Goal: Information Seeking & Learning: Find specific fact

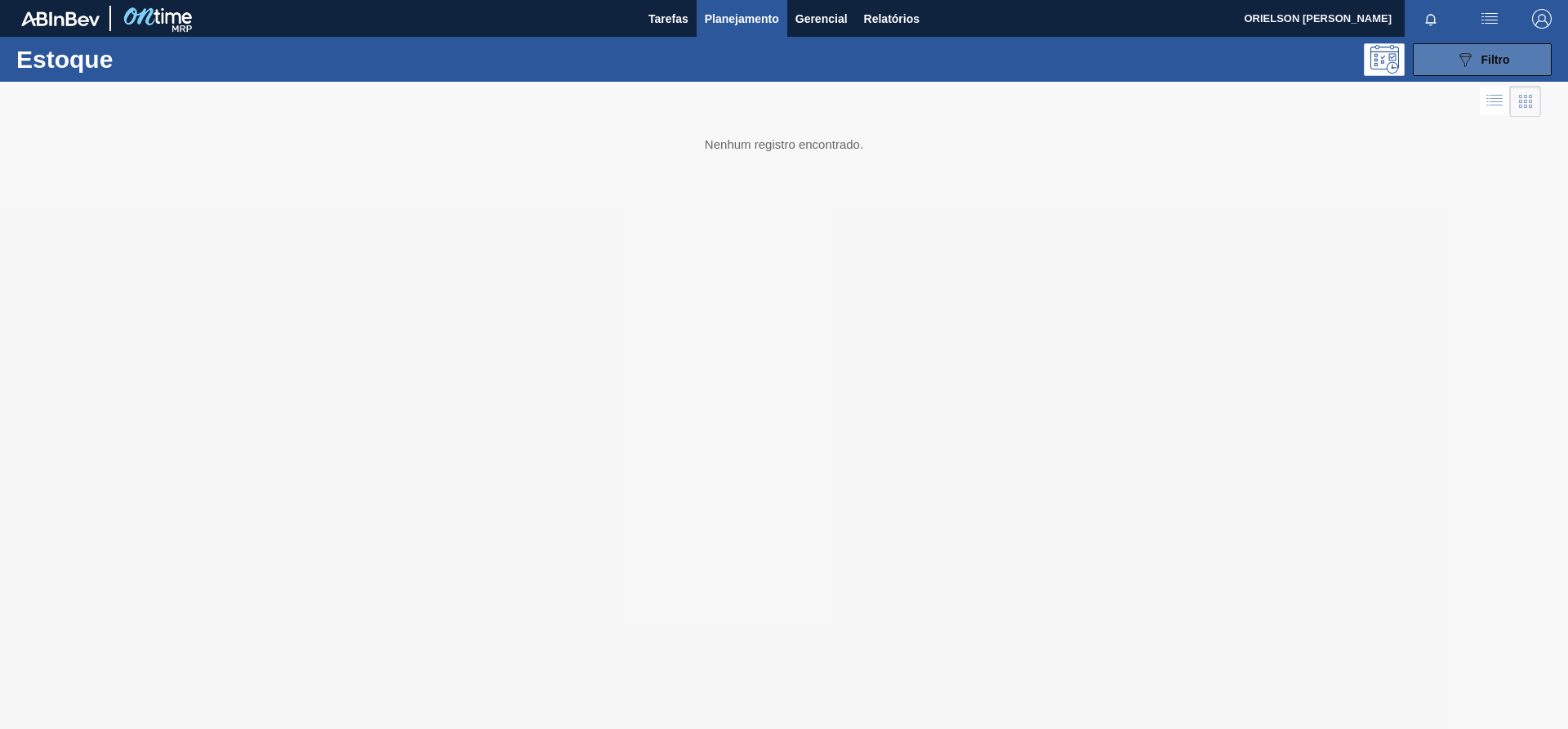
click at [1486, 71] on button "089F7B8B-B2A5-4AFE-B5C0-19BA573D28AC Filtro" at bounding box center [1483, 60] width 139 height 33
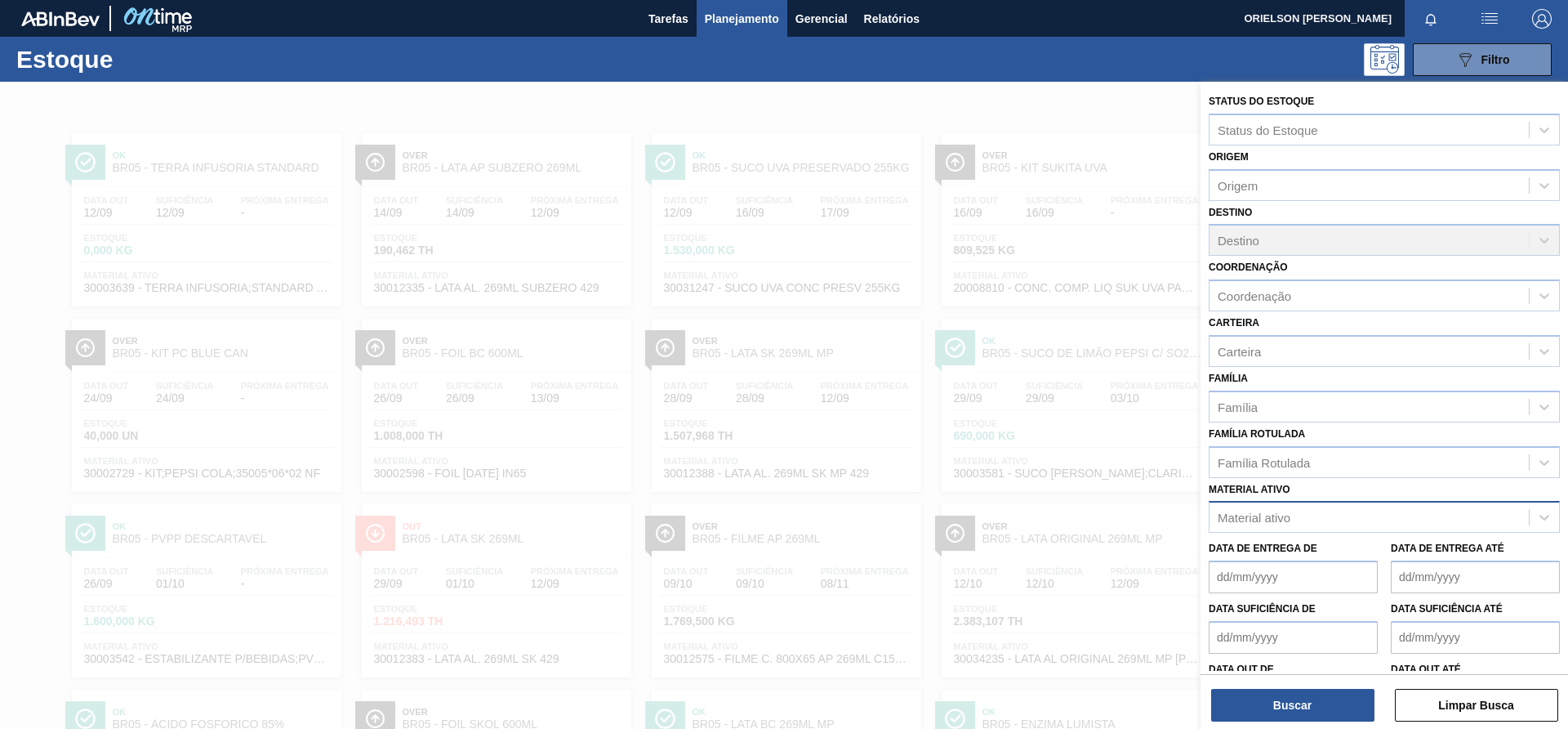
click at [1290, 510] on div "Material ativo" at bounding box center [1254, 517] width 72 height 14
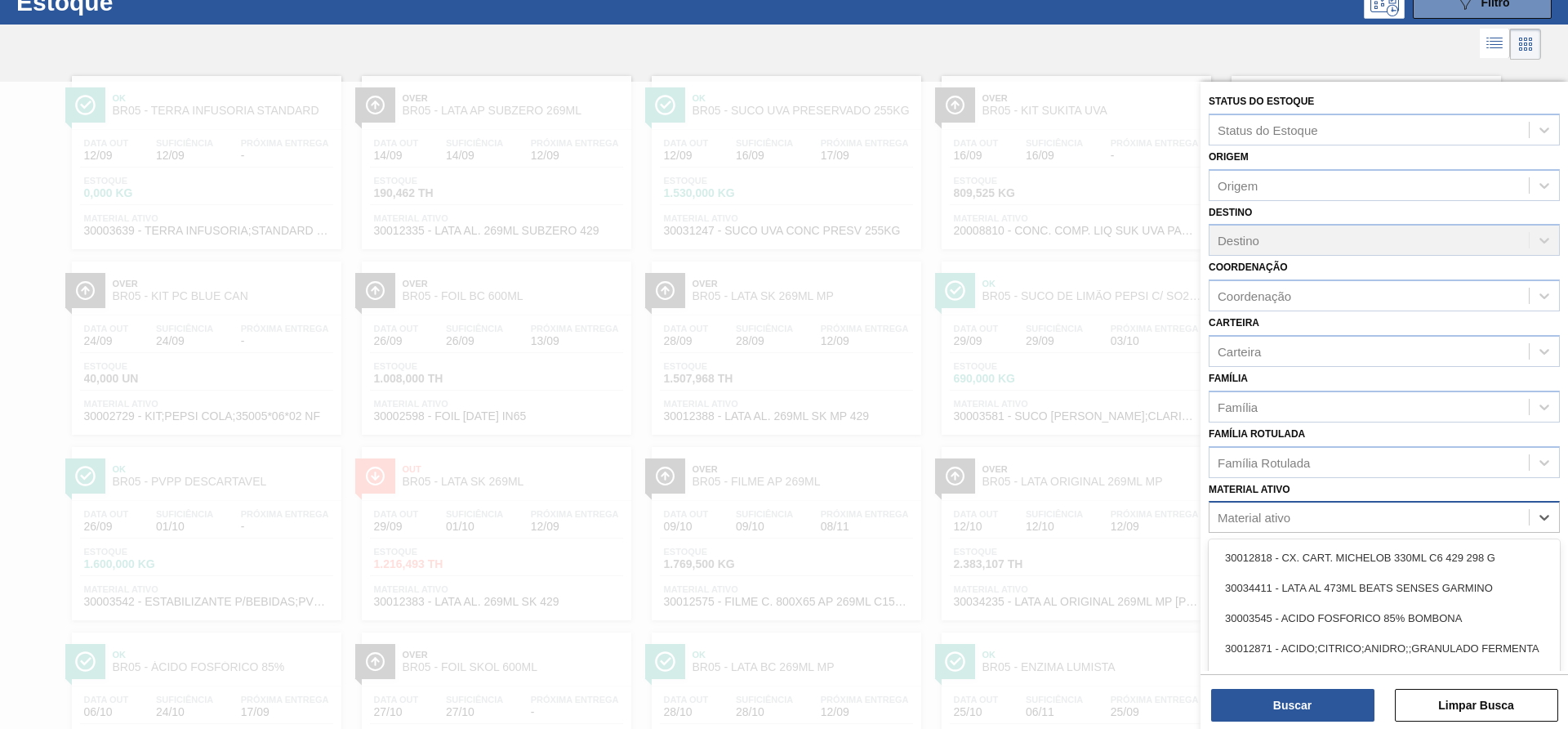
scroll to position [62, 0]
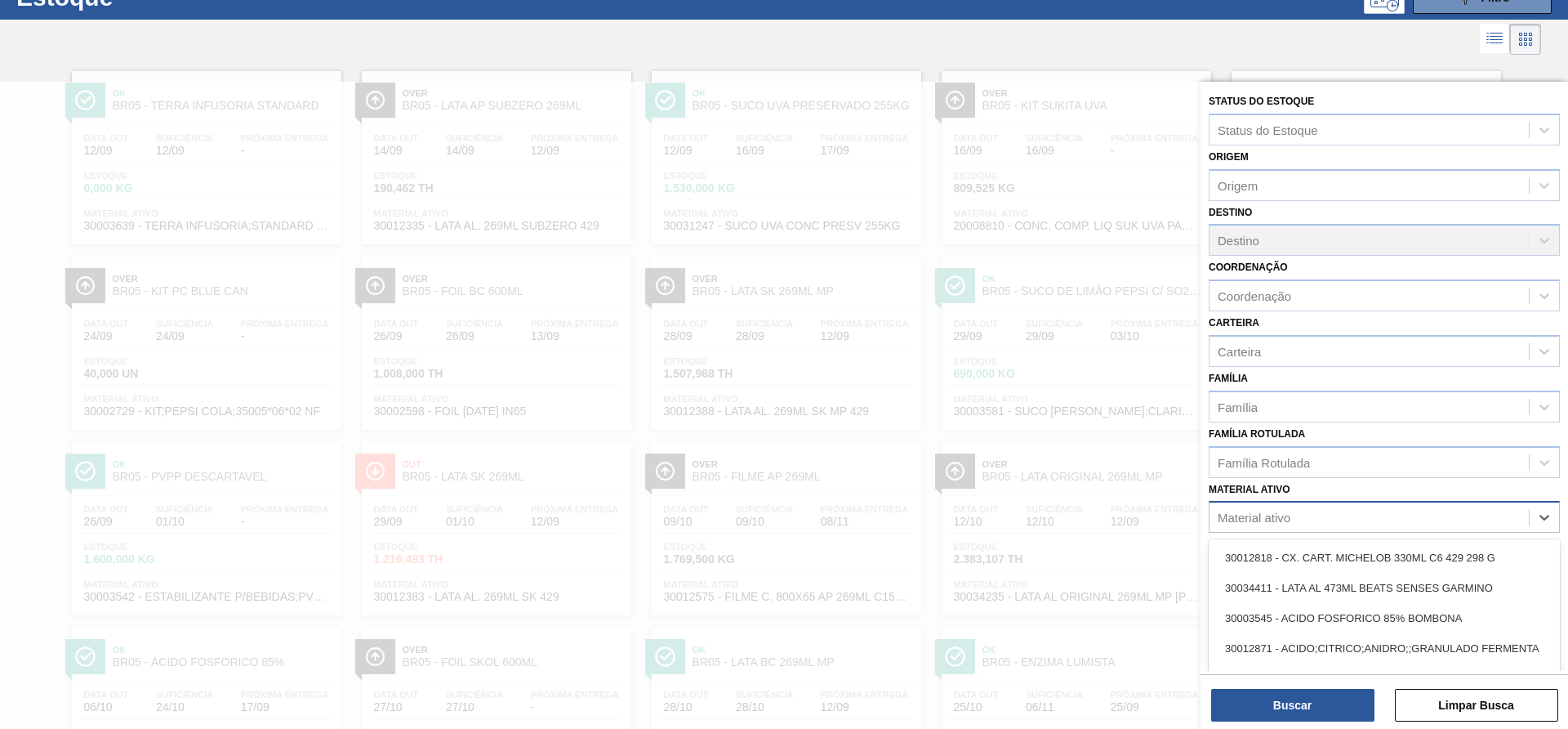
type ativo "a"
click at [1288, 525] on div "Material ativo" at bounding box center [1369, 517] width 320 height 24
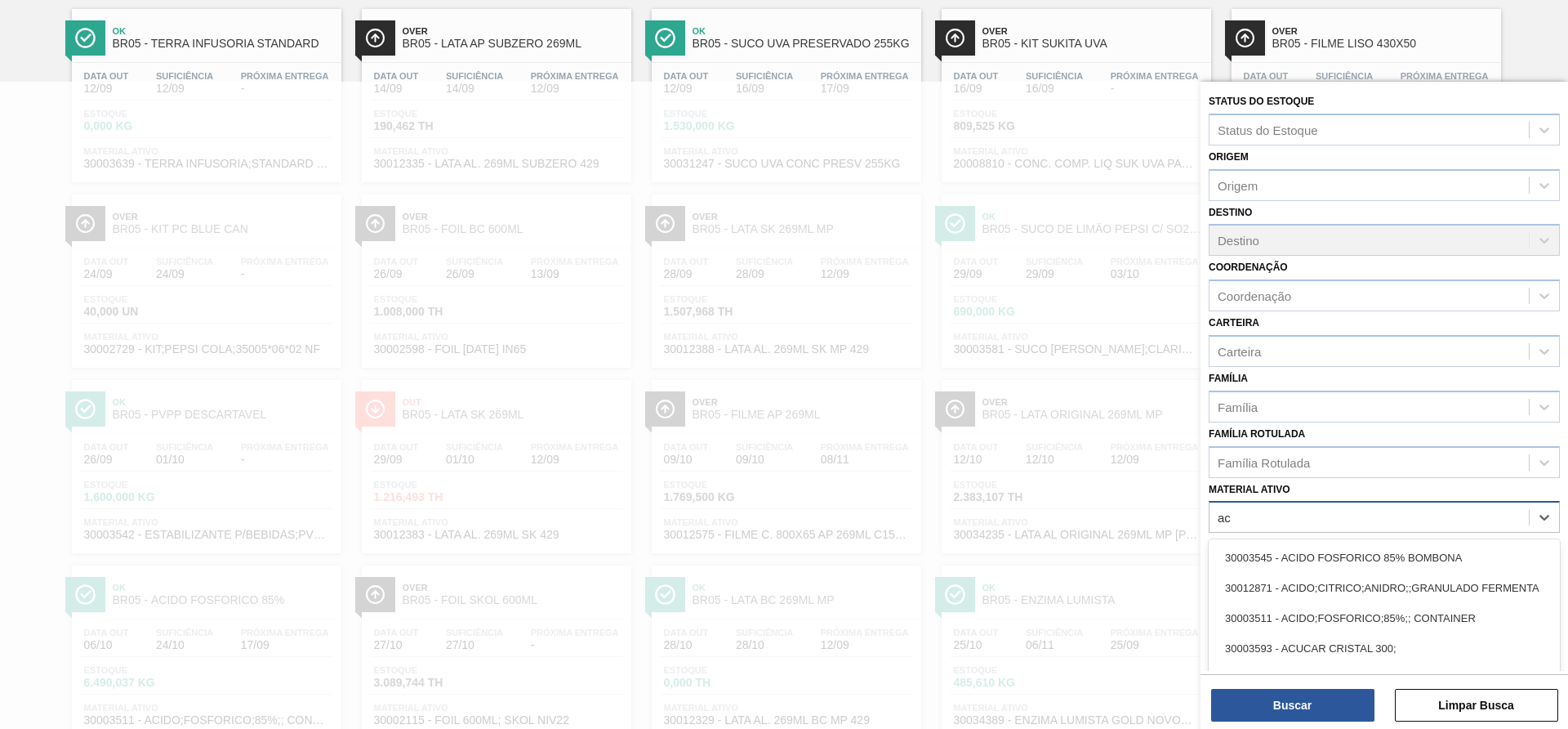
scroll to position [186, 0]
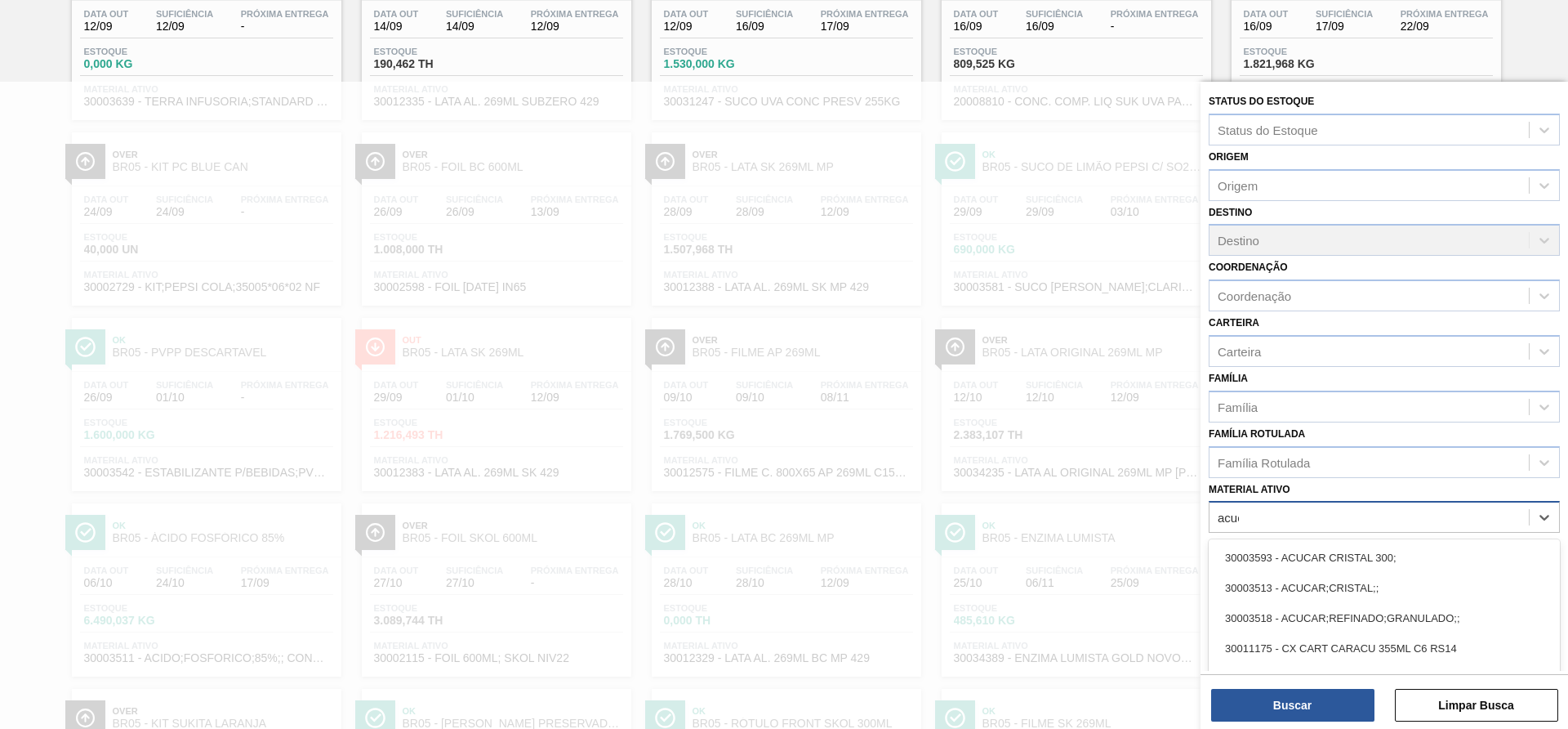
type ativo "acuca"
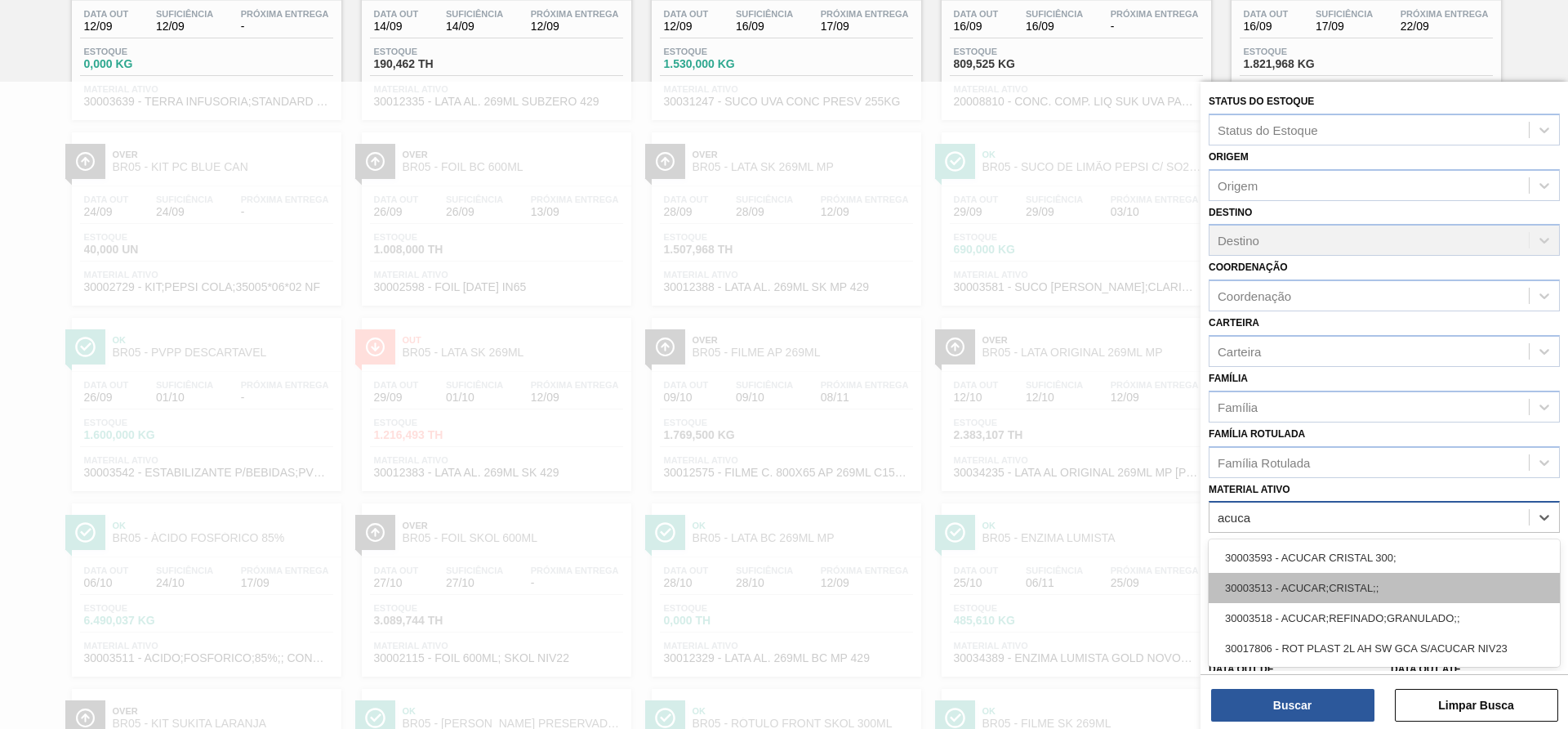
click at [1244, 587] on div "30003513 - ACUCAR;CRISTAL;;" at bounding box center [1384, 587] width 351 height 30
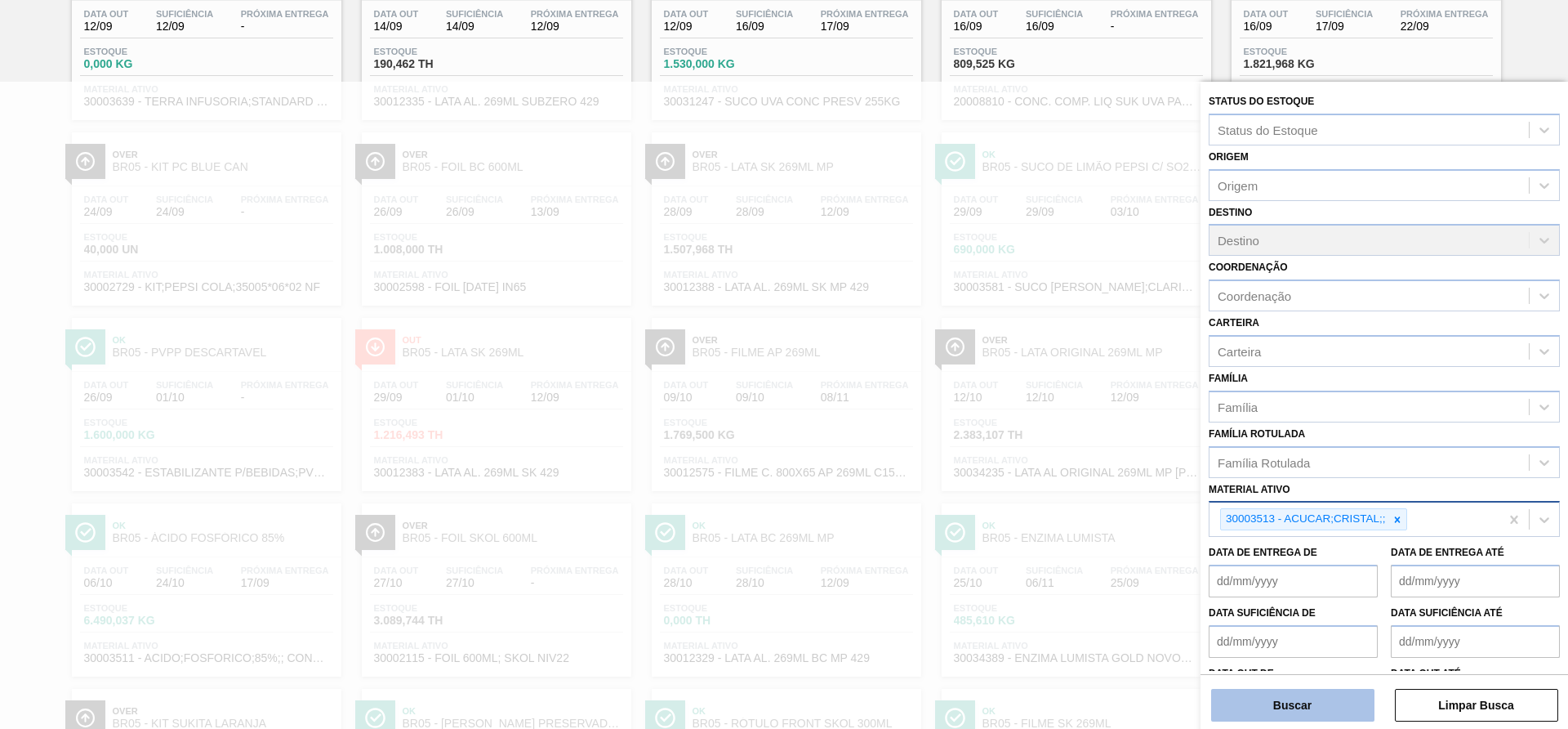
click at [1286, 697] on button "Buscar" at bounding box center [1293, 705] width 163 height 33
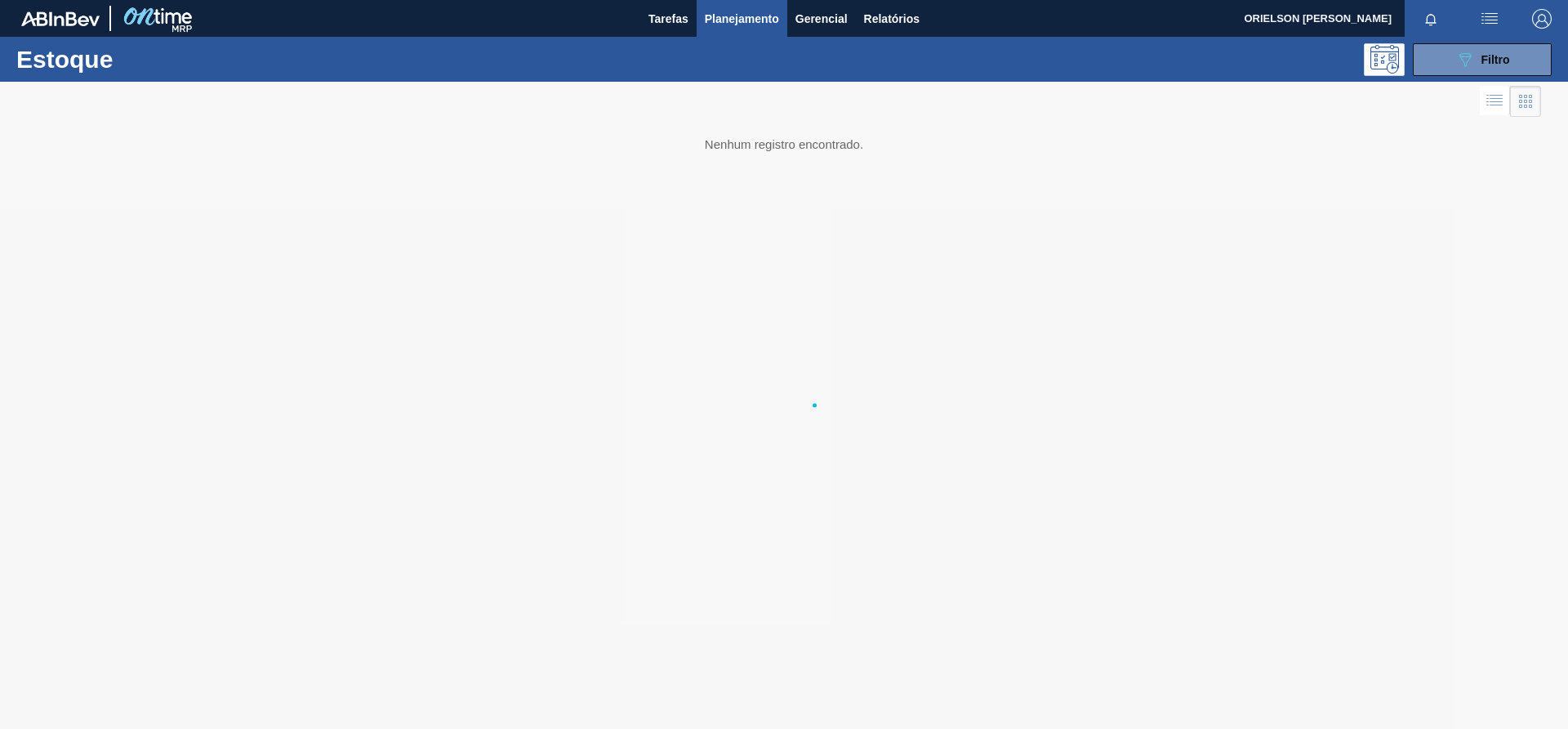
scroll to position [0, 0]
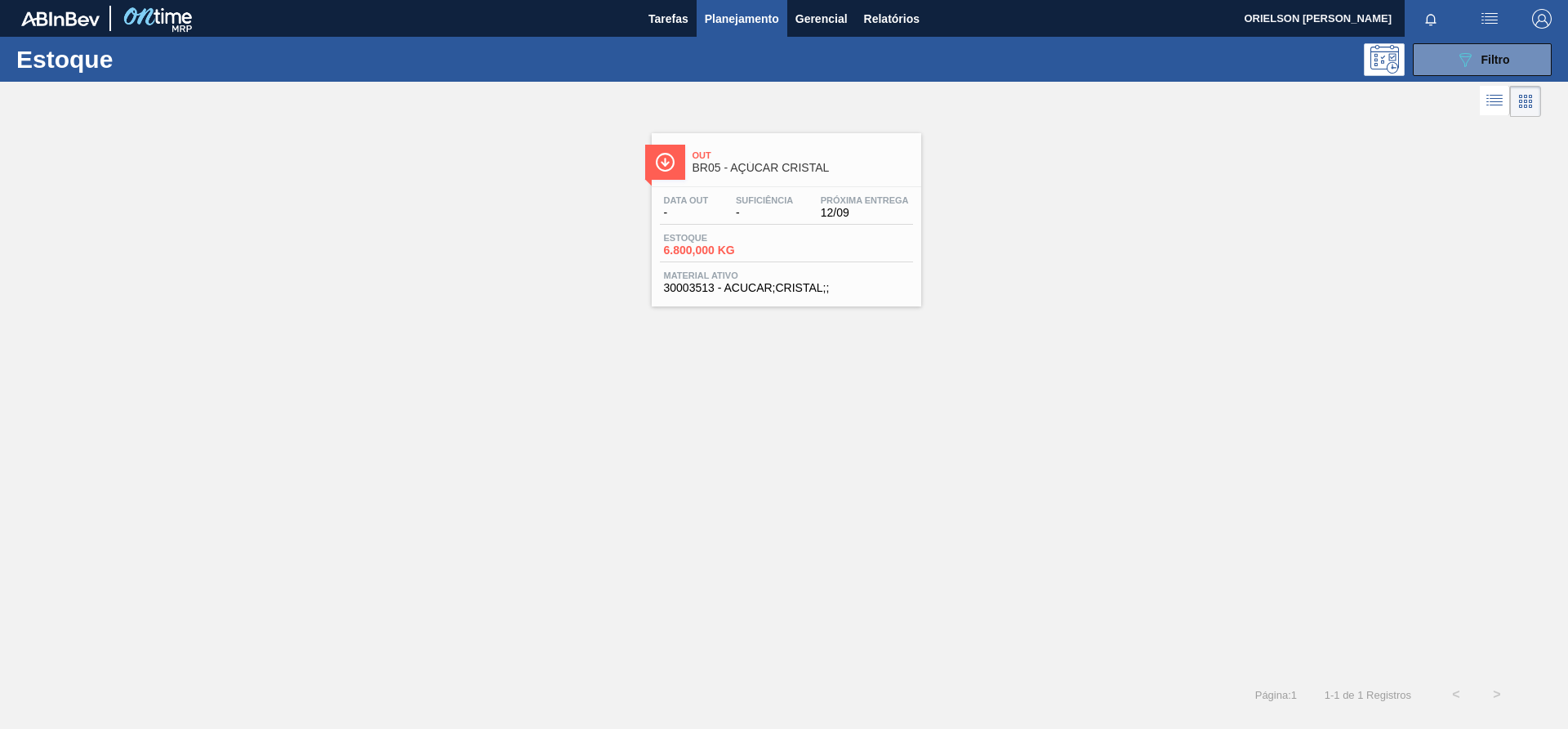
click at [918, 230] on div "Data out - Suficiência - Próxima Entrega 12/09 Estoque 6.800,000 KG Material at…" at bounding box center [787, 242] width 269 height 111
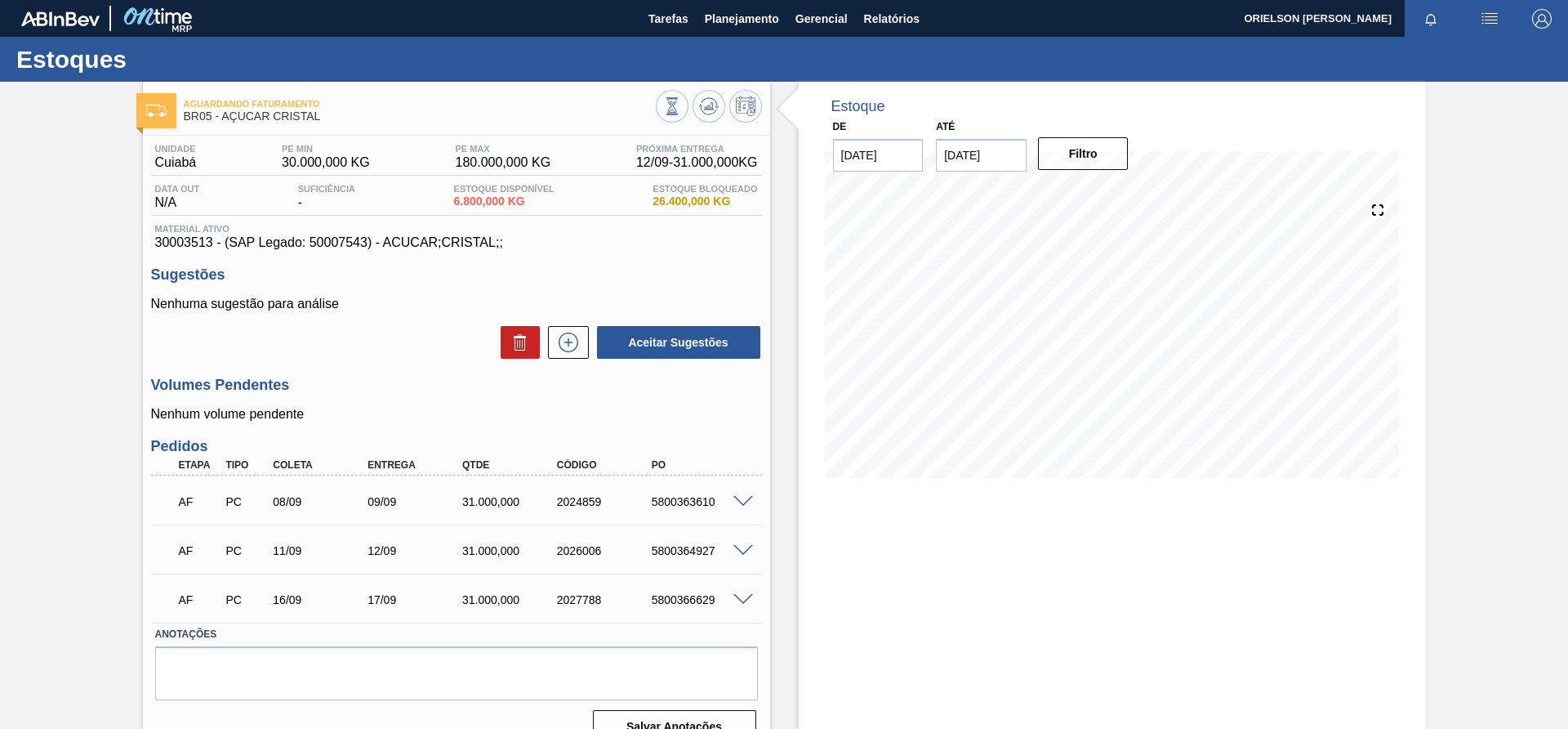
drag, startPoint x: 653, startPoint y: 520, endPoint x: 653, endPoint y: 500, distance: 20.0
click at [653, 506] on div "AF PC 08/09 09/09 31.000,000 2024859 5800363610 Material 30003513 - ACUCAR;CRIS…" at bounding box center [456, 500] width 611 height 49
click at [691, 501] on div "5800363610" at bounding box center [701, 501] width 106 height 13
copy div "5800363610"
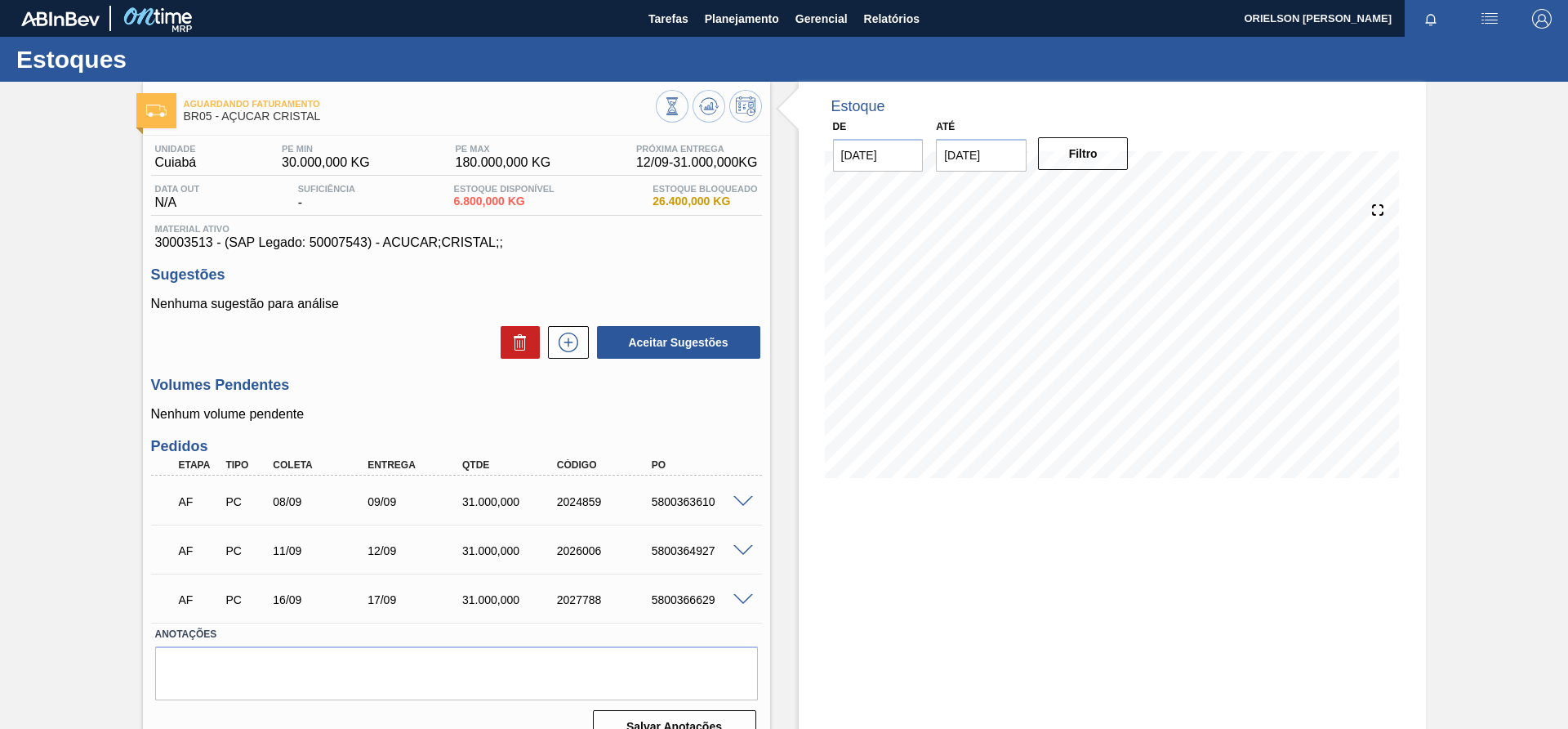
click at [659, 549] on div "5800364927" at bounding box center [701, 550] width 106 height 13
copy div "5800364927"
